Goal: Complete application form

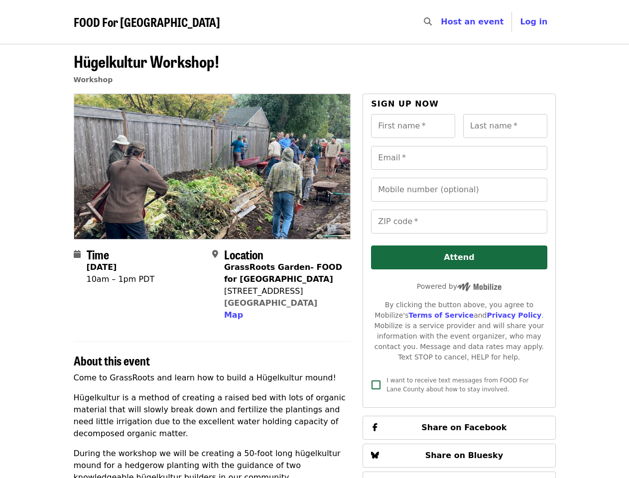
click at [314, 239] on div at bounding box center [213, 167] width 278 height 146
click at [432, 22] on icon "search icon" at bounding box center [428, 21] width 8 height 9
click at [537, 22] on span "Log in" at bounding box center [533, 21] width 27 height 9
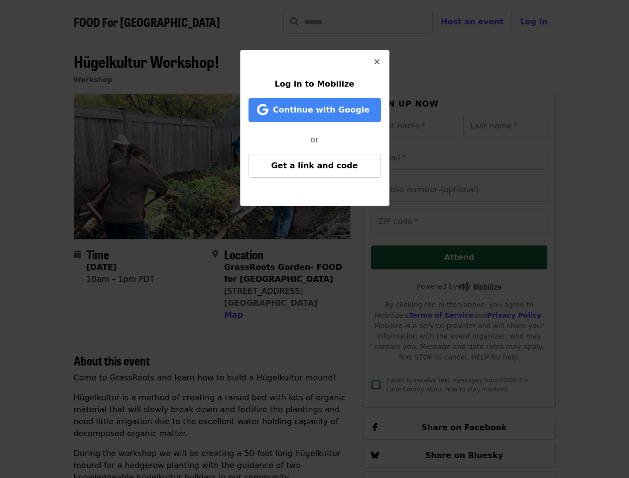
click at [232, 315] on div "Log in to Mobilize Continue with Google or Get a link and code" at bounding box center [314, 239] width 629 height 478
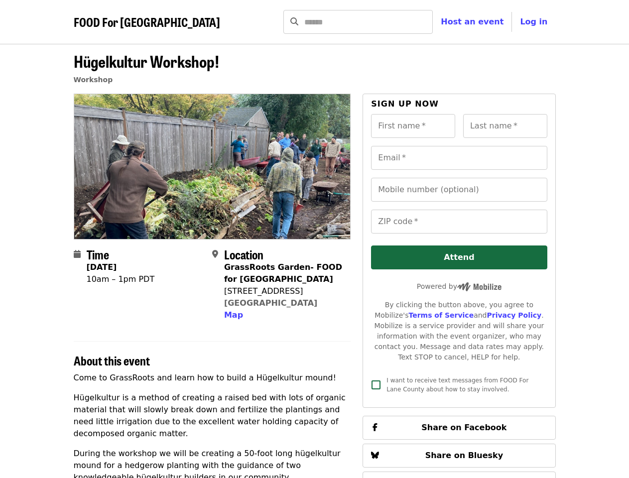
click at [413, 126] on input "First name   *" at bounding box center [413, 126] width 84 height 24
click at [505, 126] on input "Last name   *" at bounding box center [505, 126] width 84 height 24
click at [459, 158] on input "Email   *" at bounding box center [459, 158] width 176 height 24
click at [459, 190] on input "Mobile number (optional)" at bounding box center [459, 190] width 176 height 24
click at [459, 222] on input "ZIP code   *" at bounding box center [459, 222] width 176 height 24
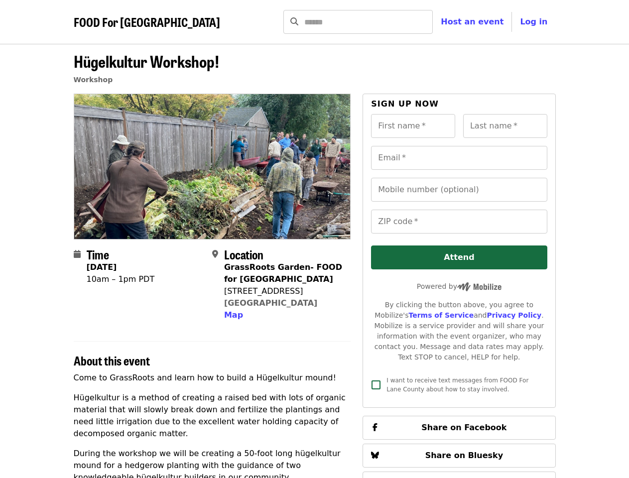
click at [459, 423] on span "Share on Facebook" at bounding box center [464, 427] width 85 height 9
